Goal: Check status: Check status

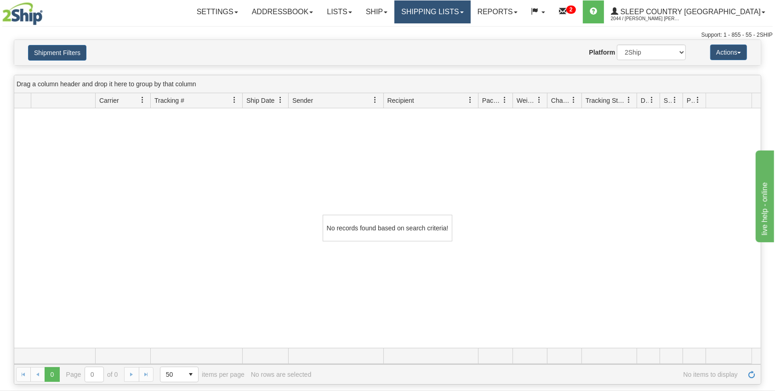
click at [456, 10] on link "Shipping lists" at bounding box center [432, 11] width 76 height 23
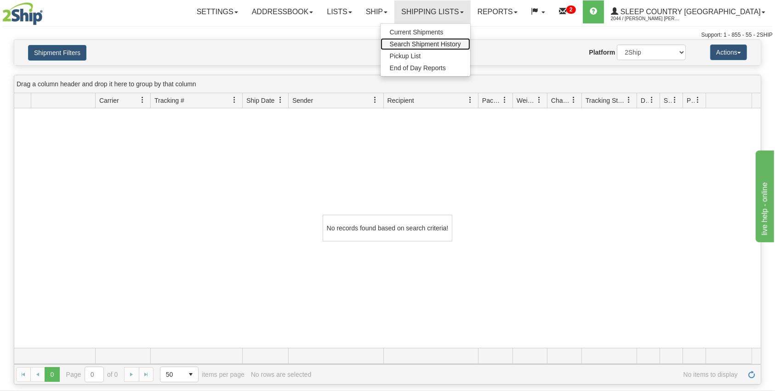
click at [461, 46] on span "Search Shipment History" at bounding box center [425, 43] width 71 height 7
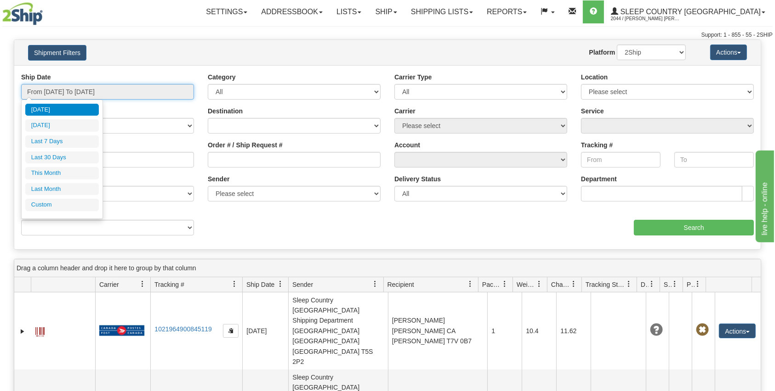
click at [114, 92] on input "From [DATE] To [DATE]" at bounding box center [107, 92] width 173 height 16
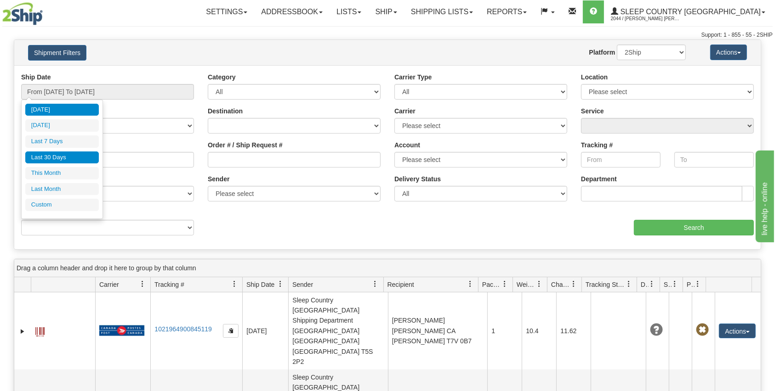
click at [50, 160] on li "Last 30 Days" at bounding box center [62, 158] width 74 height 12
type input "From [DATE] To [DATE]"
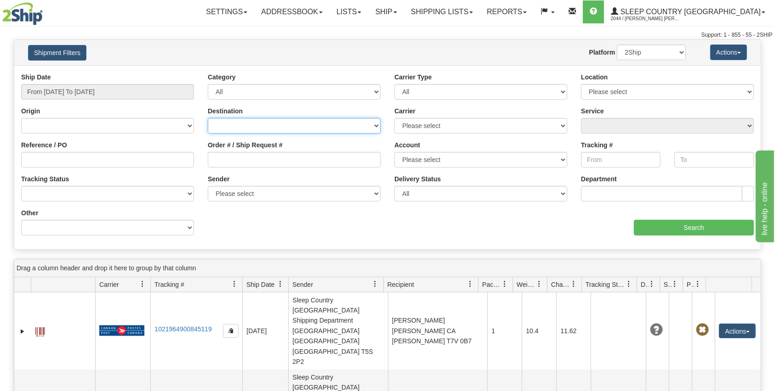
click at [282, 122] on select "[GEOGRAPHIC_DATA] [GEOGRAPHIC_DATA] [GEOGRAPHIC_DATA] [US_STATE] [GEOGRAPHIC_DA…" at bounding box center [294, 126] width 173 height 16
click at [175, 143] on div "Reference / PO" at bounding box center [107, 154] width 173 height 27
click at [246, 160] on input "Order # / Ship Request #" at bounding box center [294, 160] width 173 height 16
paste input "9000I096544"
type input "9000I096544"
